Goal: Task Accomplishment & Management: Use online tool/utility

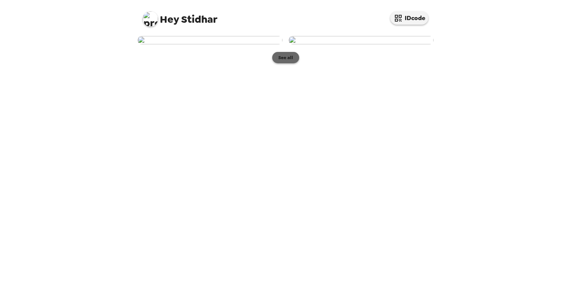
click at [290, 63] on button "See all" at bounding box center [285, 57] width 27 height 11
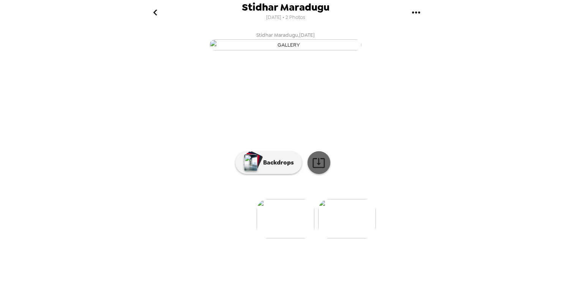
click at [314, 170] on icon at bounding box center [318, 162] width 13 height 13
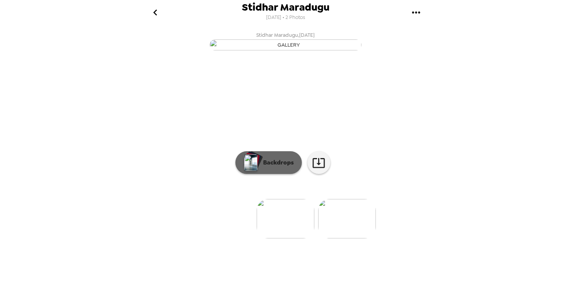
click at [266, 174] on button "Backdrops" at bounding box center [268, 162] width 66 height 23
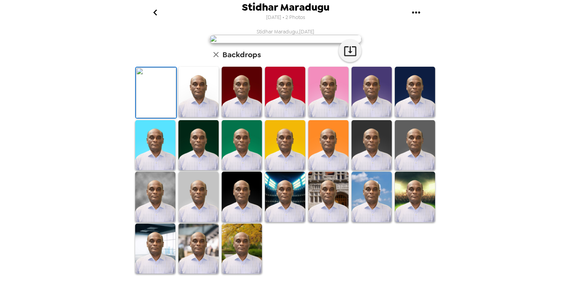
scroll to position [174, 0]
click at [418, 205] on img at bounding box center [415, 197] width 40 height 50
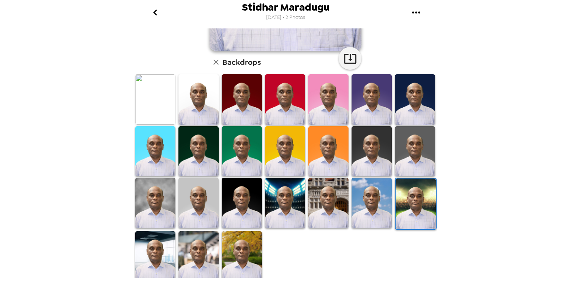
click at [412, 205] on img at bounding box center [416, 204] width 40 height 50
click at [413, 204] on img at bounding box center [416, 204] width 40 height 50
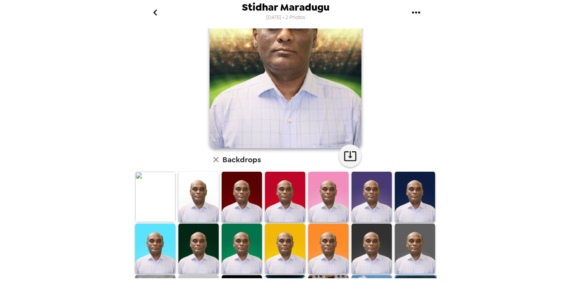
scroll to position [0, 0]
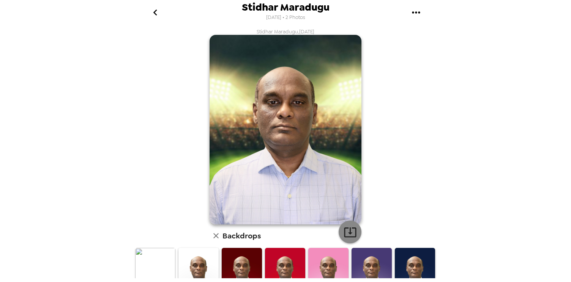
click at [355, 232] on button "button" at bounding box center [350, 232] width 23 height 23
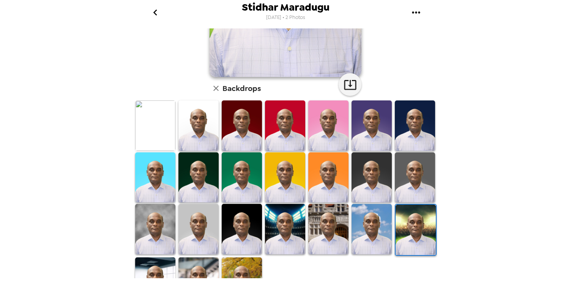
scroll to position [174, 0]
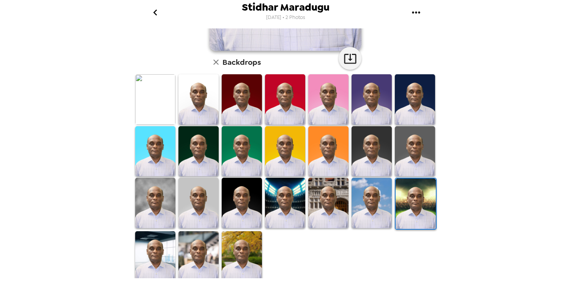
click at [341, 218] on img at bounding box center [328, 203] width 40 height 50
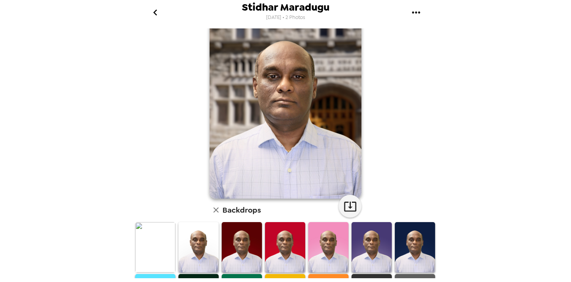
scroll to position [0, 0]
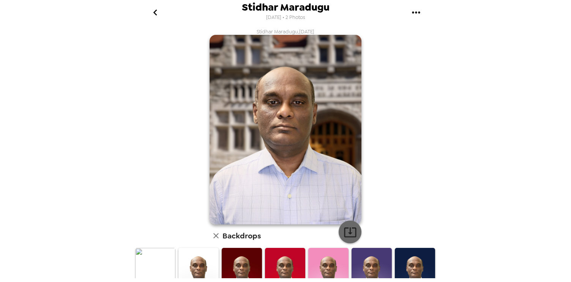
click at [347, 229] on icon "button" at bounding box center [350, 233] width 12 height 10
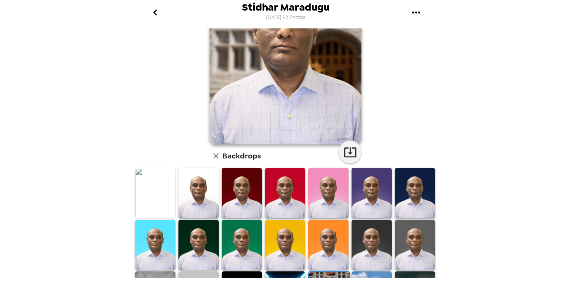
scroll to position [174, 0]
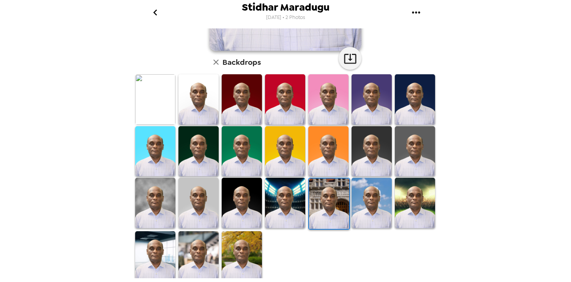
click at [249, 216] on img at bounding box center [242, 203] width 40 height 50
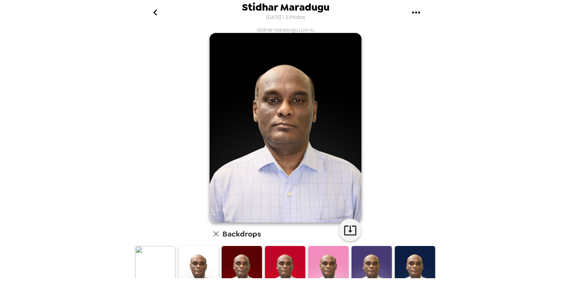
scroll to position [0, 0]
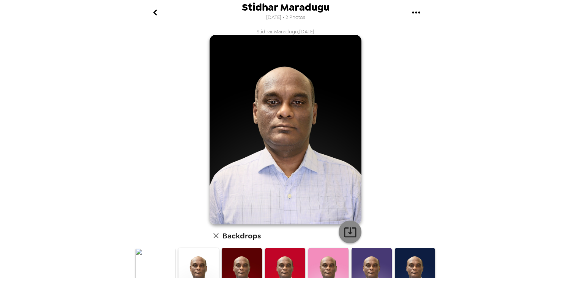
click at [346, 226] on icon "button" at bounding box center [350, 232] width 13 height 13
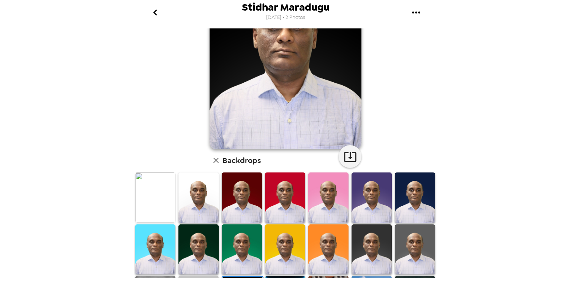
scroll to position [174, 0]
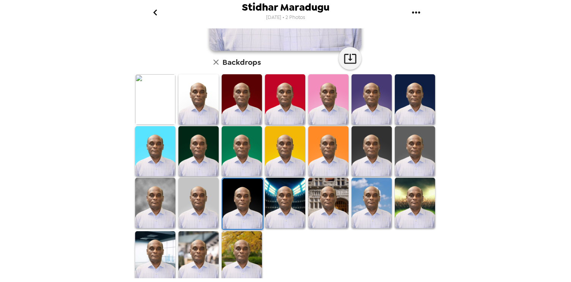
click at [324, 104] on img at bounding box center [328, 99] width 40 height 50
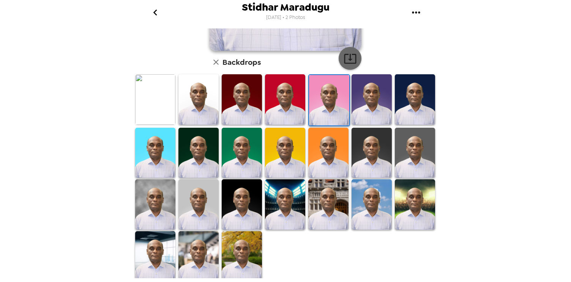
click at [344, 64] on icon "button" at bounding box center [350, 58] width 13 height 13
click at [191, 254] on img at bounding box center [198, 257] width 40 height 50
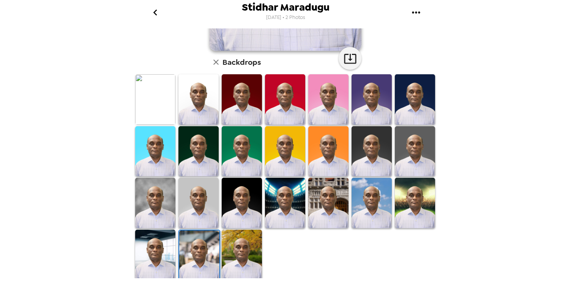
scroll to position [0, 0]
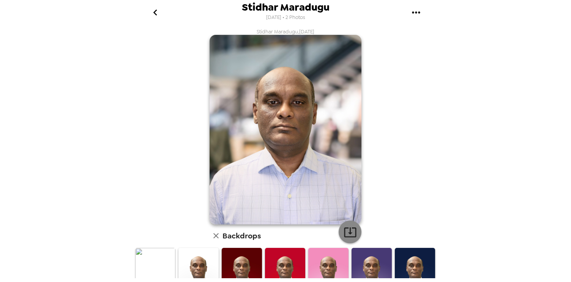
click at [344, 230] on icon "button" at bounding box center [350, 232] width 13 height 13
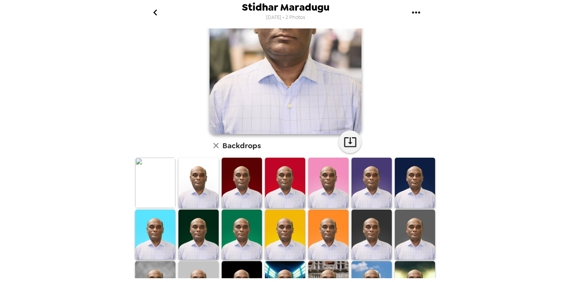
scroll to position [174, 0]
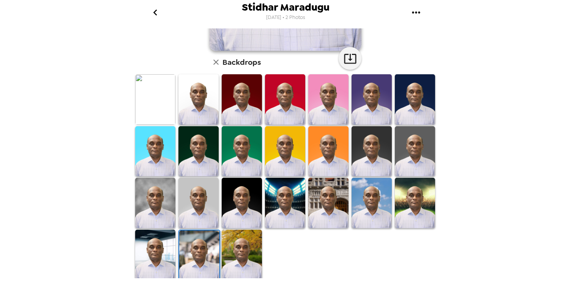
click at [164, 262] on img at bounding box center [155, 255] width 40 height 50
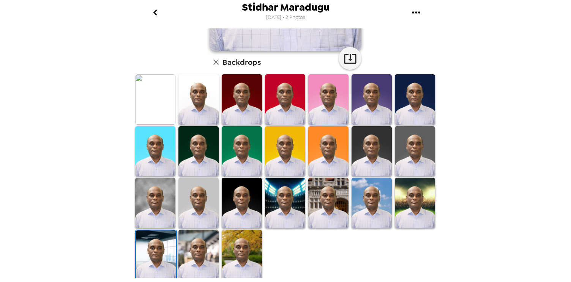
scroll to position [0, 0]
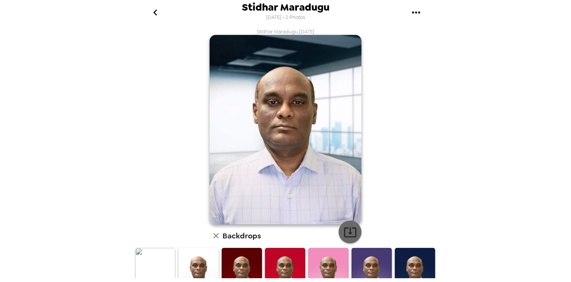
click at [345, 230] on icon "button" at bounding box center [350, 232] width 13 height 13
click at [117, 104] on div "Stidhar Maradugu [DATE] • 2 Photos Stidhar Maradugu , [DATE] Backdrops" at bounding box center [285, 141] width 571 height 282
